Goal: Information Seeking & Learning: Learn about a topic

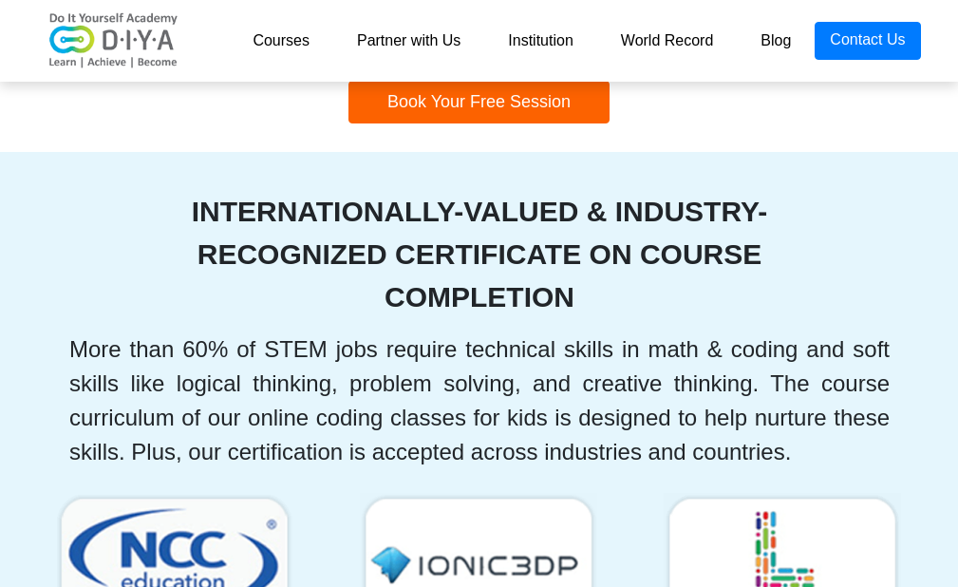
scroll to position [4083, 0]
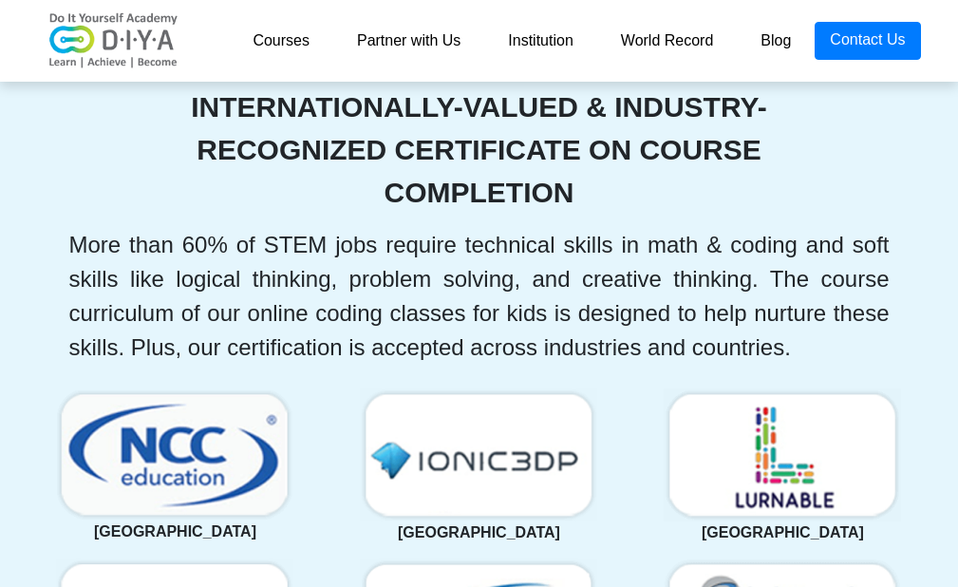
click at [322, 50] on link "Courses" at bounding box center [281, 41] width 104 height 38
click at [266, 37] on link "Courses" at bounding box center [281, 41] width 104 height 38
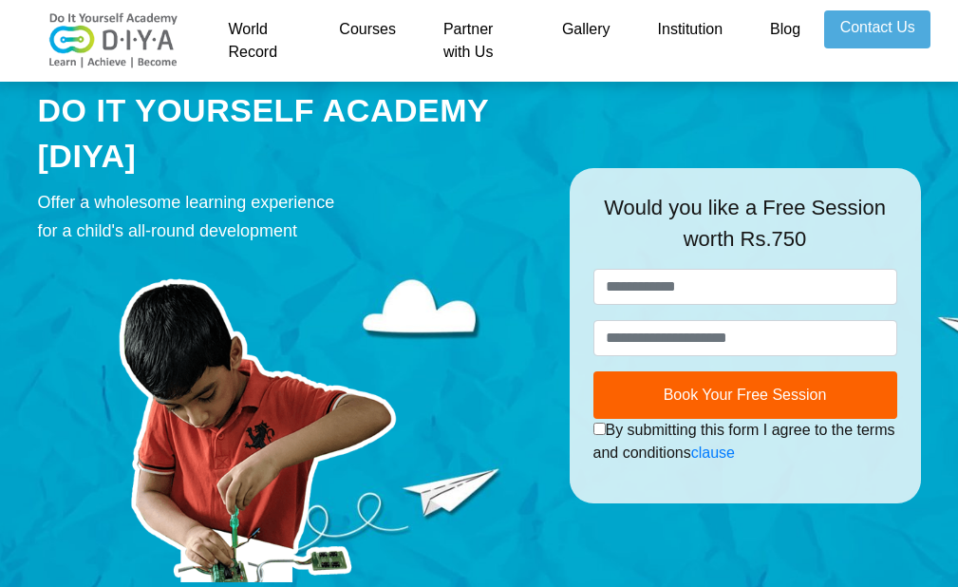
drag, startPoint x: 0, startPoint y: 0, endPoint x: 229, endPoint y: 123, distance: 260.0
click at [229, 123] on div "DO IT YOURSELF ACADEMY [DIYA]" at bounding box center [289, 133] width 503 height 90
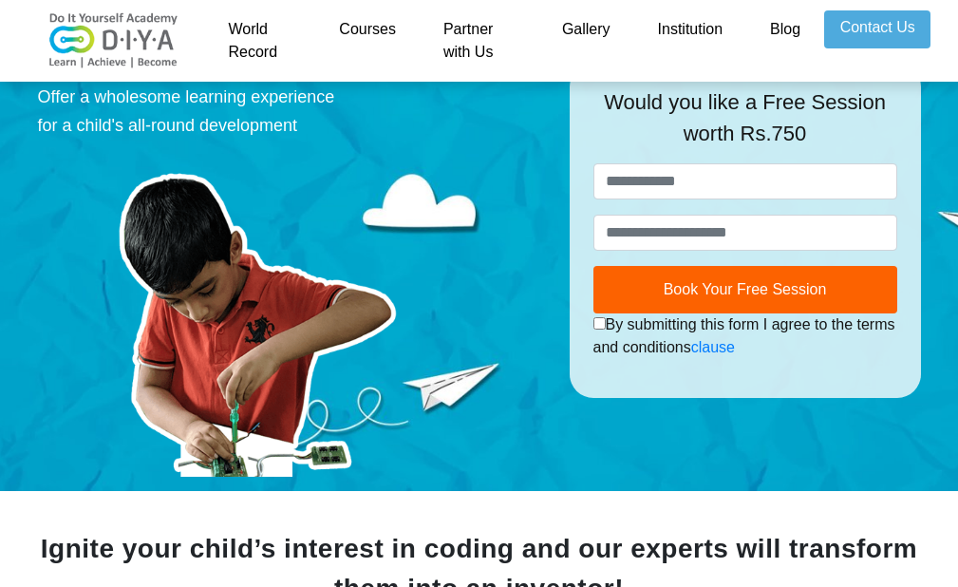
scroll to position [95, 0]
